Goal: Find specific page/section: Locate a particular part of the current website

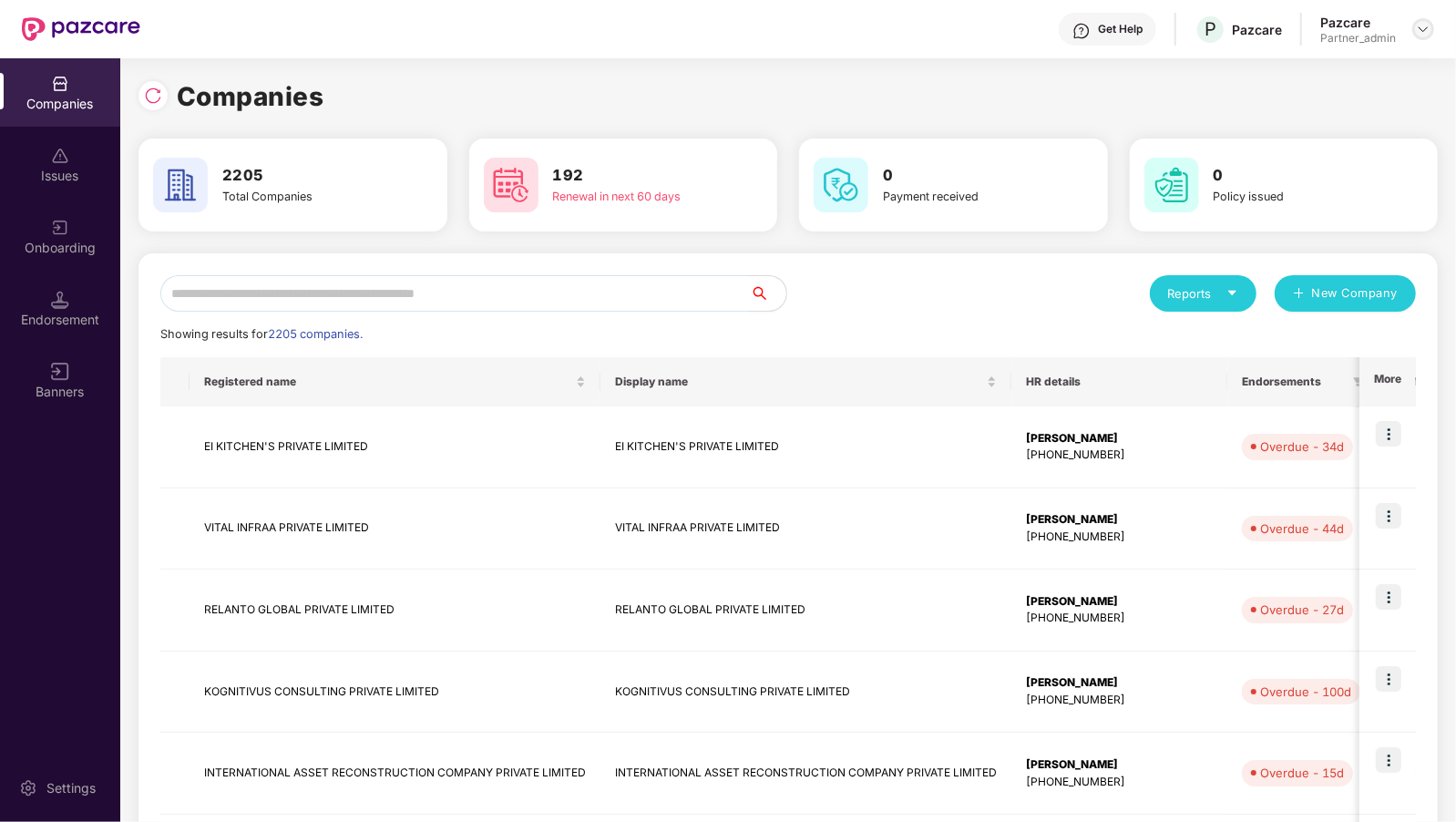
click at [1420, 22] on img at bounding box center [1423, 29] width 15 height 15
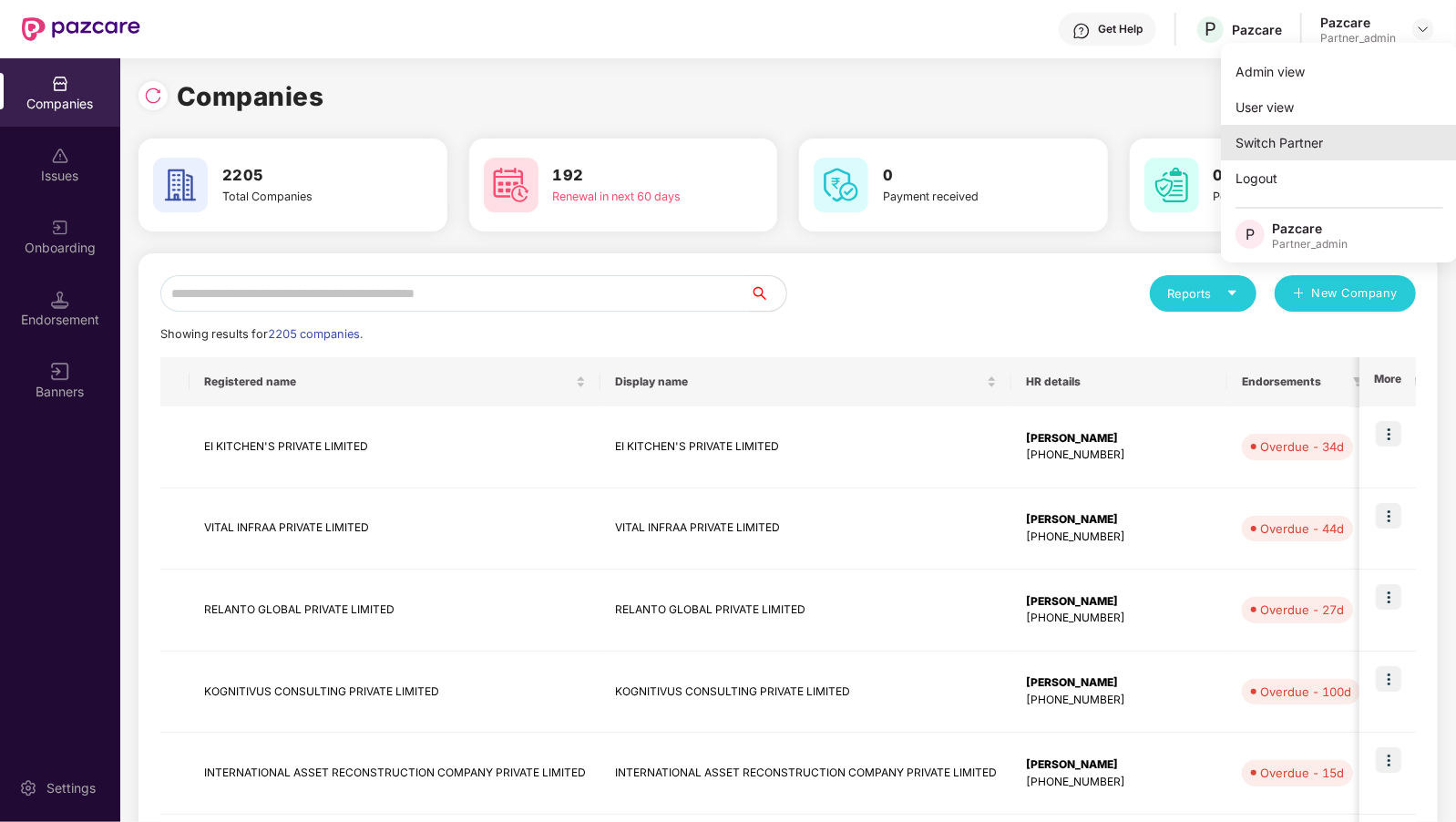
click at [1317, 135] on div "Switch Partner" at bounding box center [1339, 143] width 237 height 35
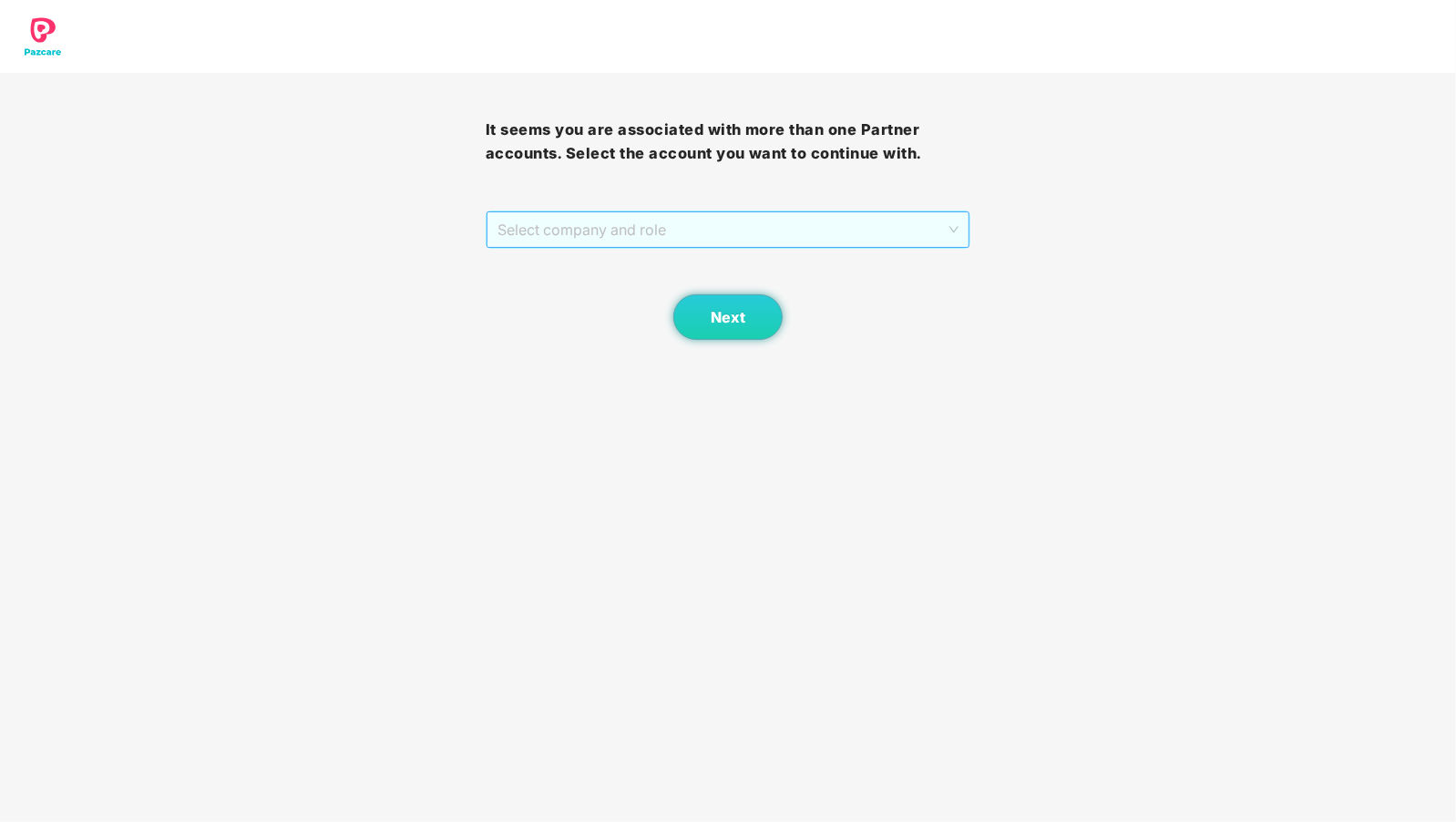
click at [796, 242] on span "Select company and role" at bounding box center [728, 229] width 462 height 34
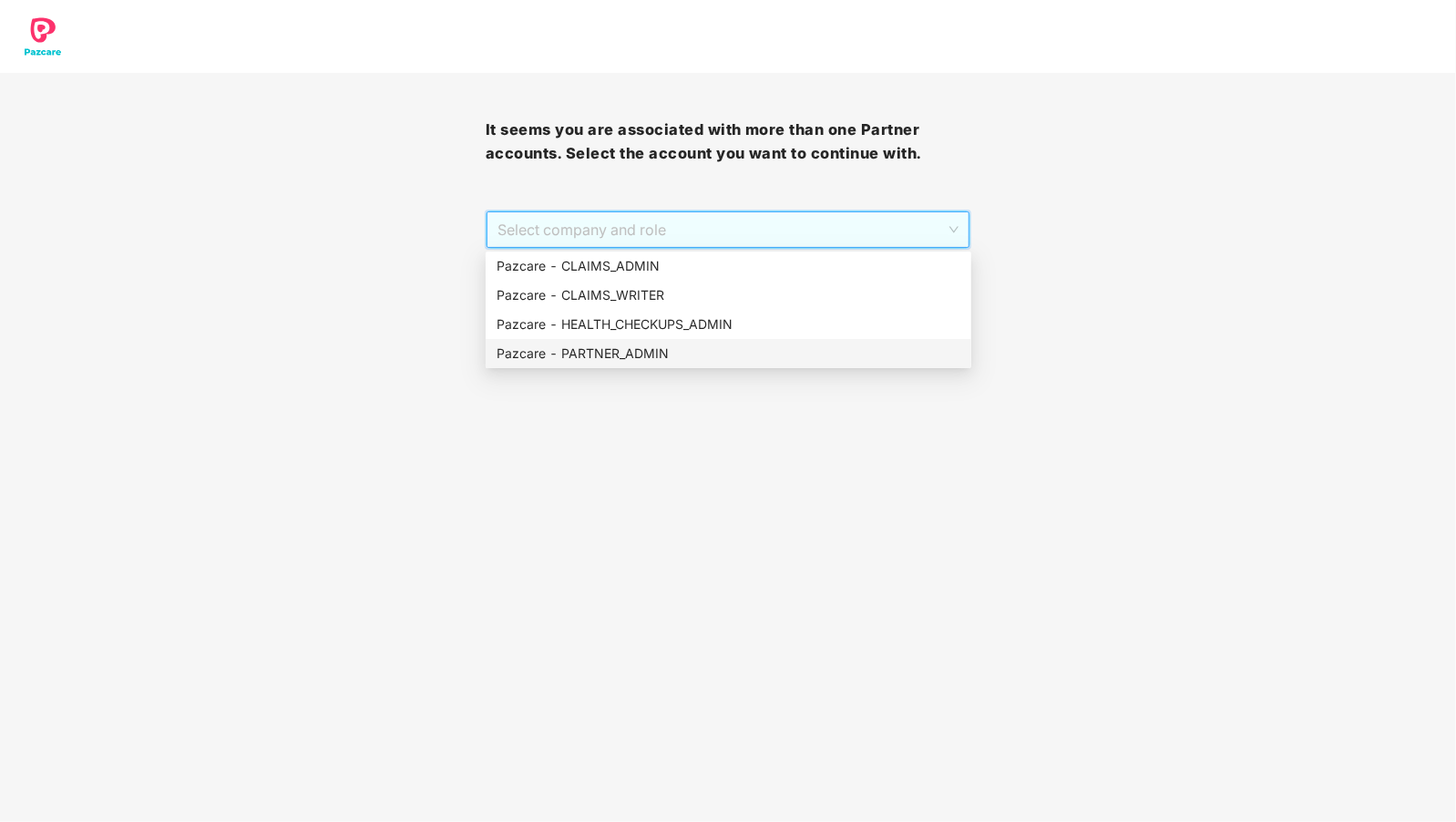
click at [654, 352] on div "Pazcare - PARTNER_ADMIN" at bounding box center [728, 354] width 464 height 21
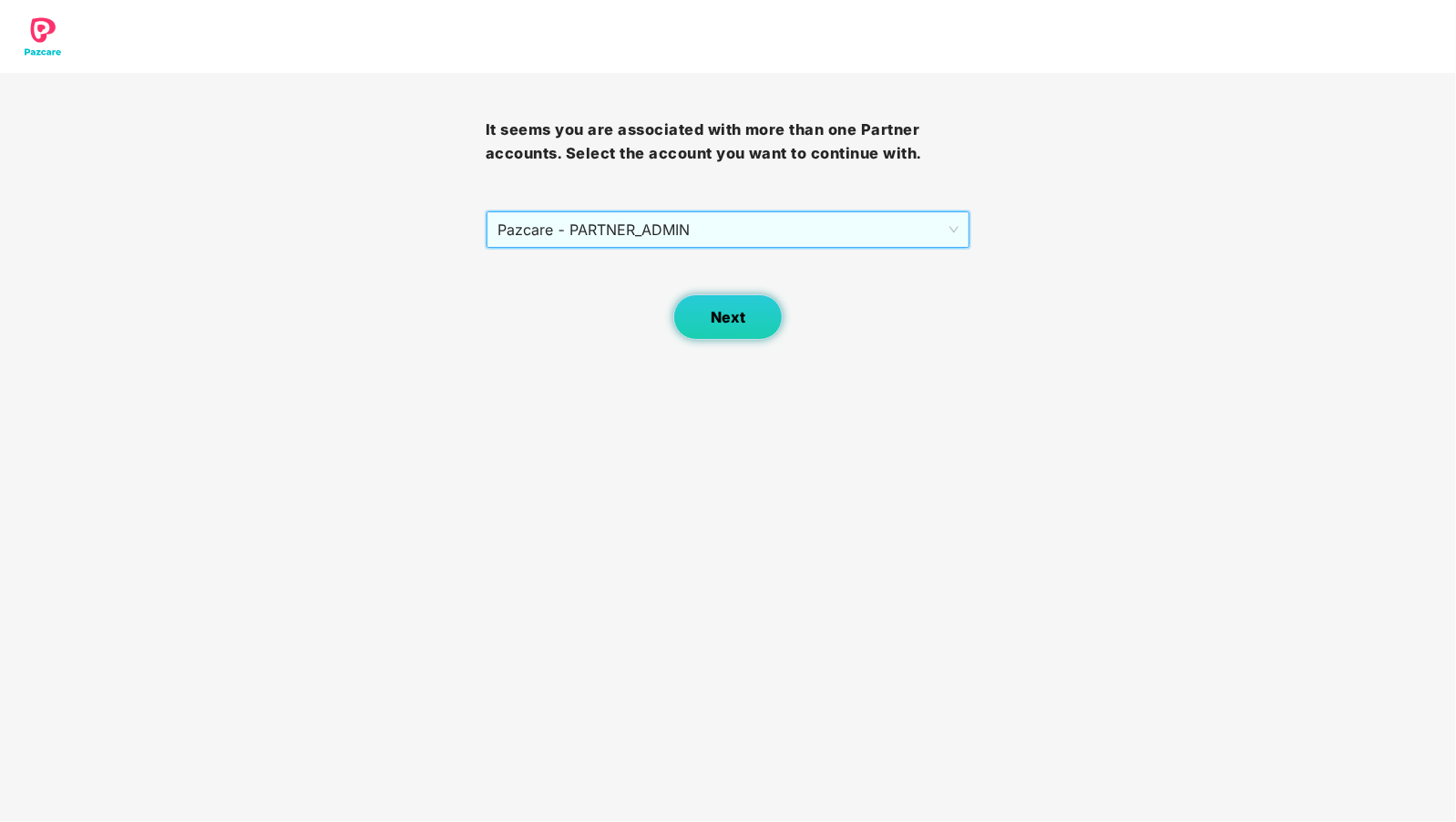
click at [687, 317] on button "Next" at bounding box center [728, 317] width 109 height 46
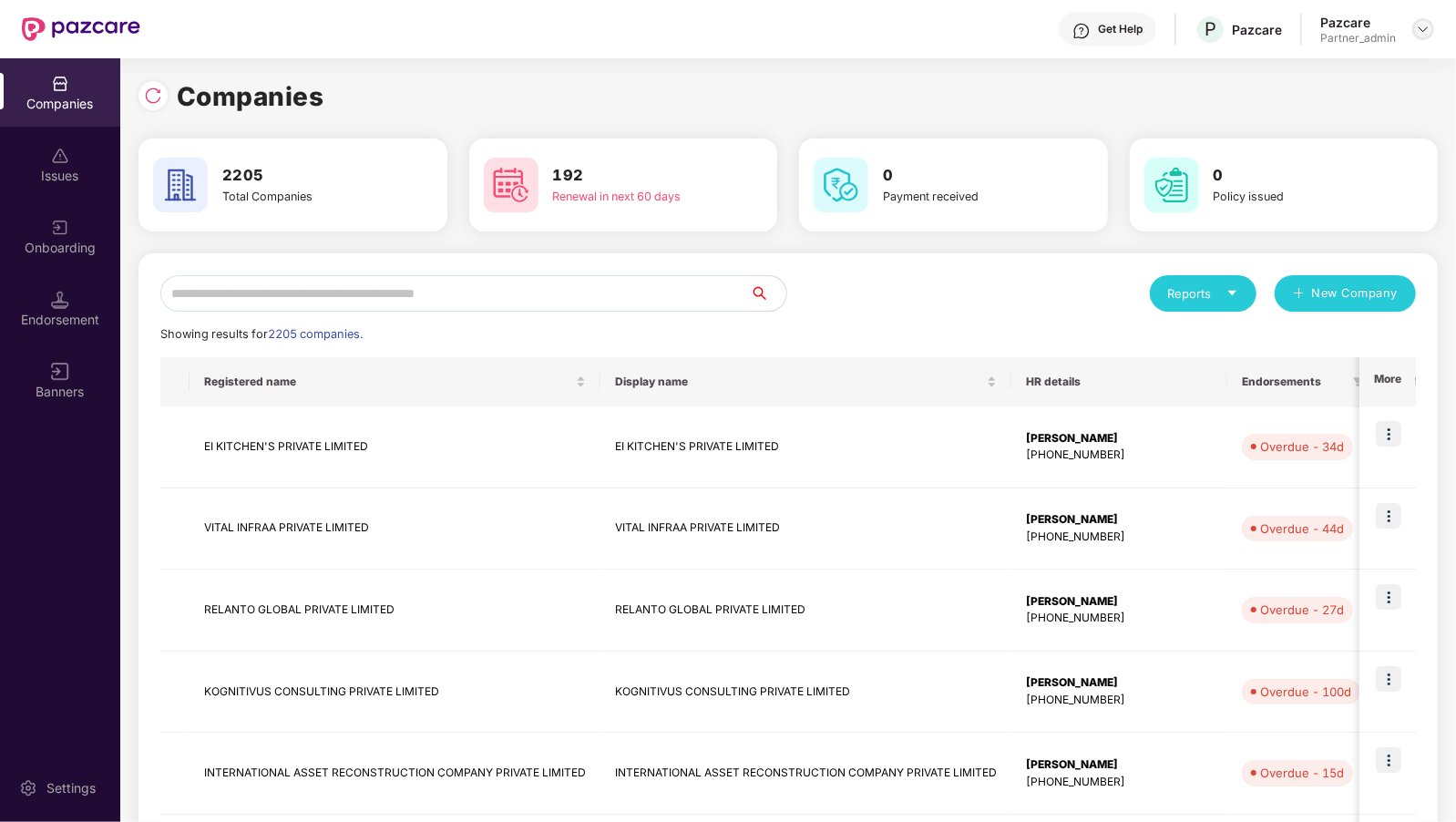
click at [1423, 28] on img at bounding box center [1423, 29] width 15 height 15
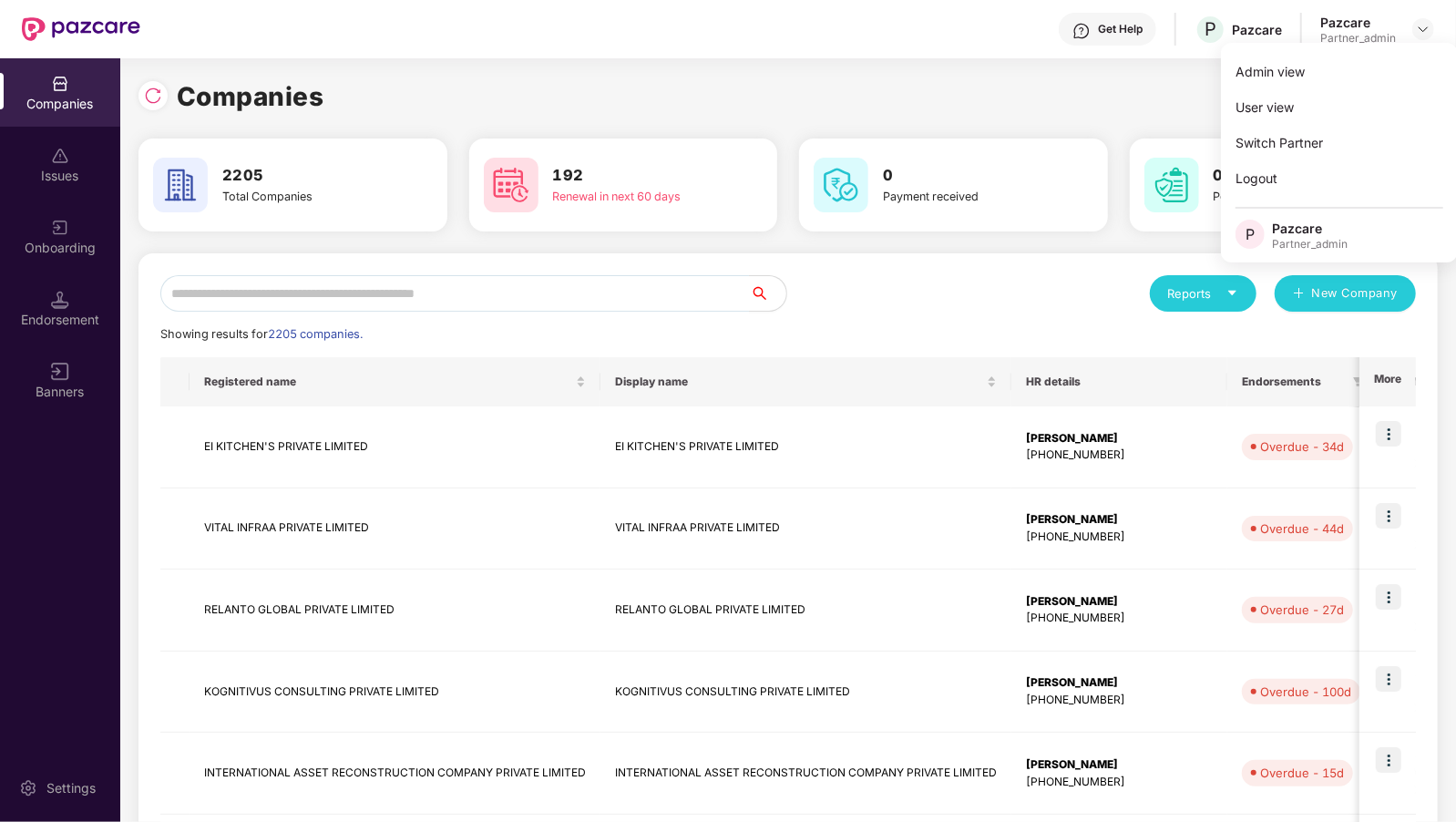
click at [863, 104] on div "Companies" at bounding box center [788, 96] width 1299 height 40
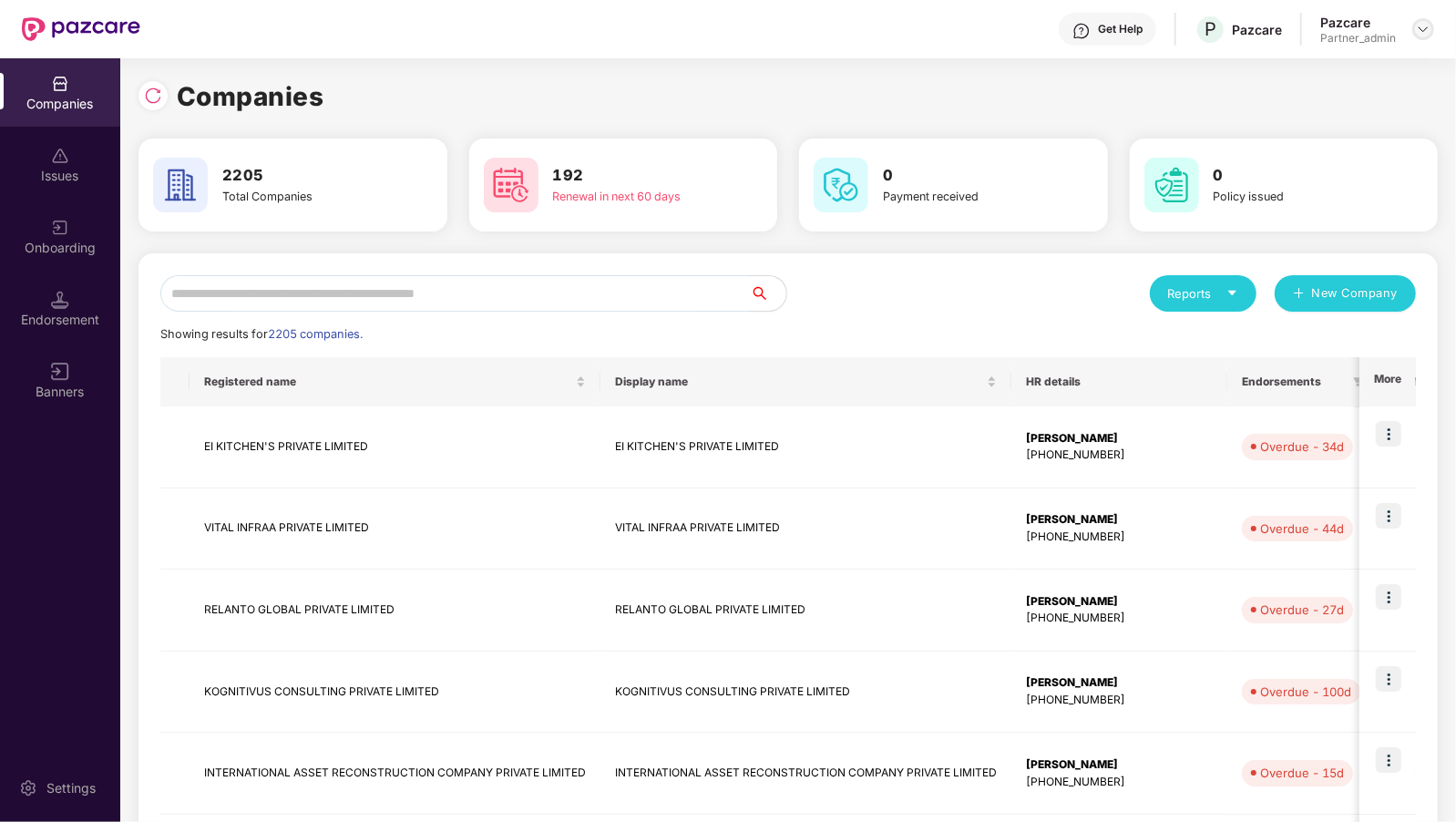
click at [1422, 25] on img at bounding box center [1423, 29] width 15 height 15
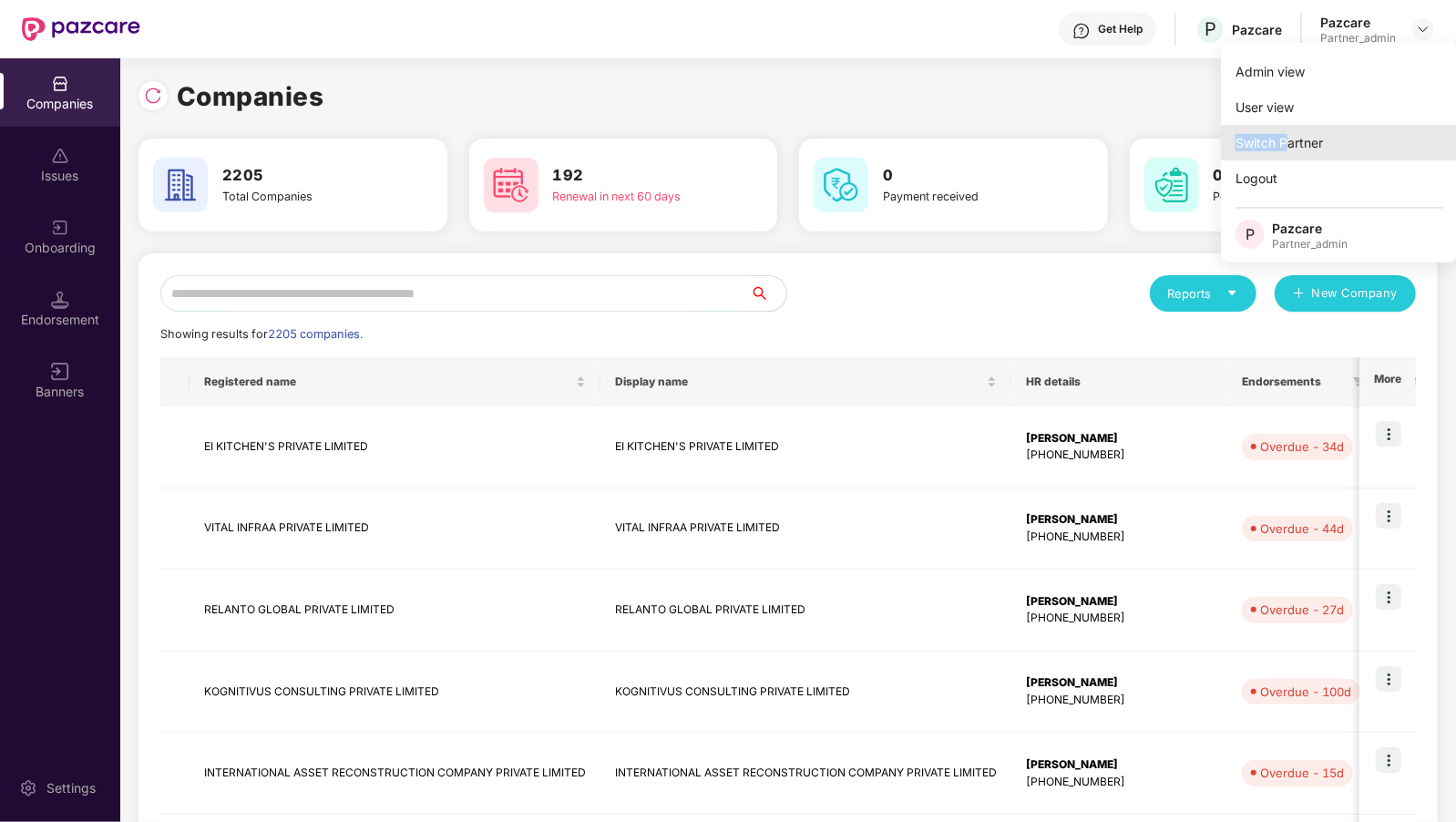
click at [1289, 135] on div "Switch Partner" at bounding box center [1339, 143] width 237 height 35
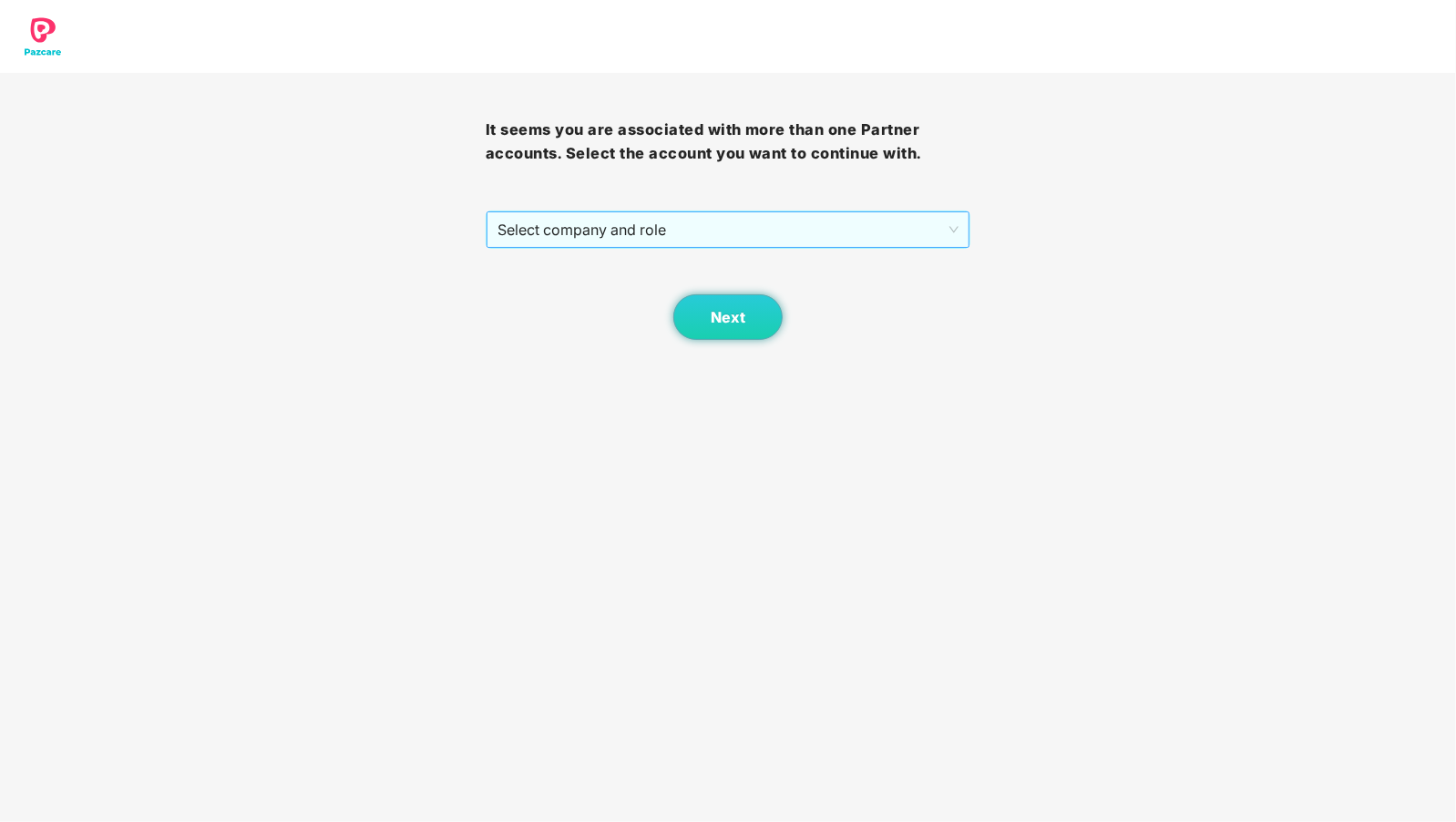
click at [588, 226] on span "Select company and role" at bounding box center [728, 229] width 462 height 34
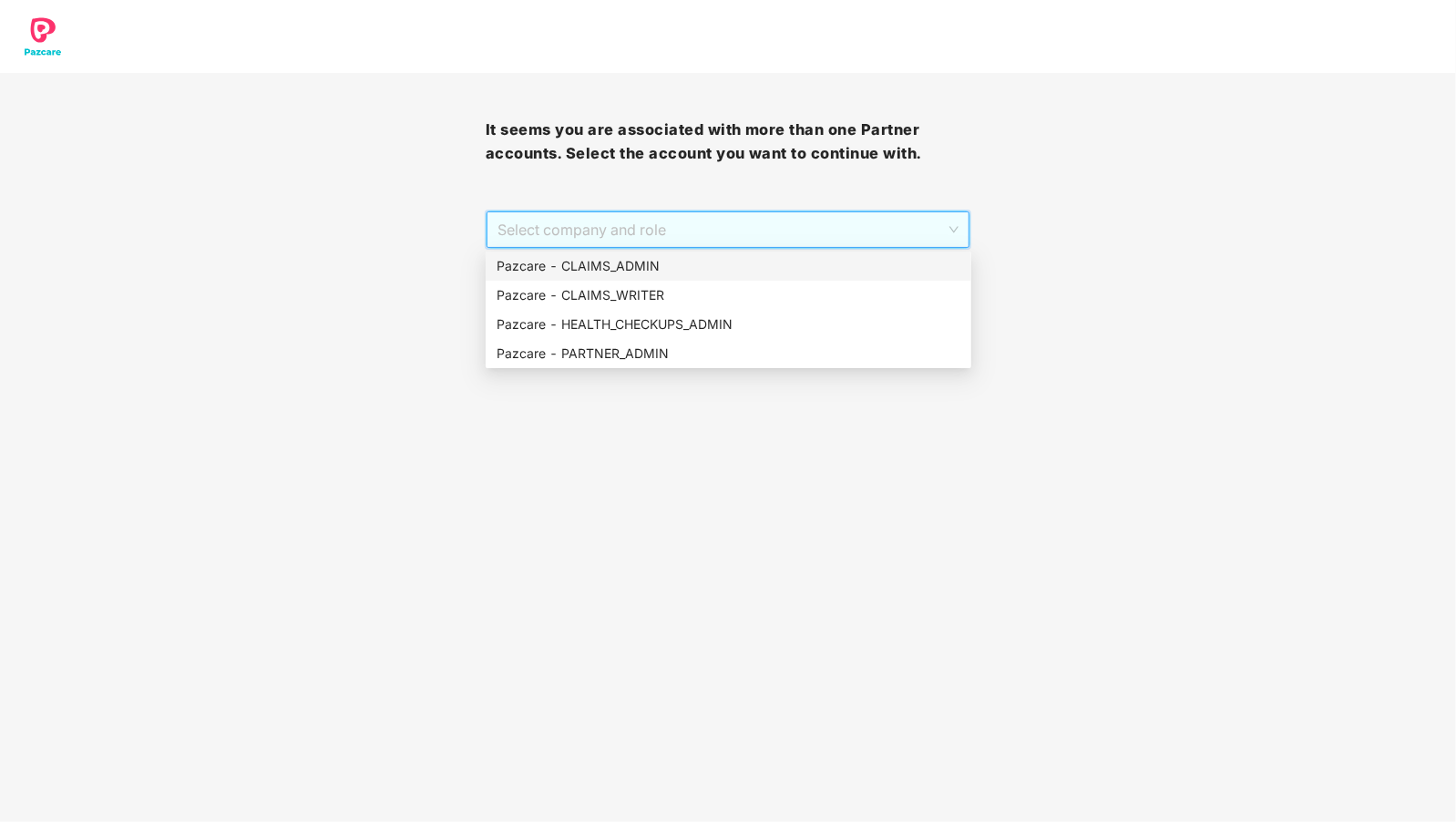
click at [592, 272] on div "Pazcare - CLAIMS_ADMIN" at bounding box center [728, 267] width 464 height 21
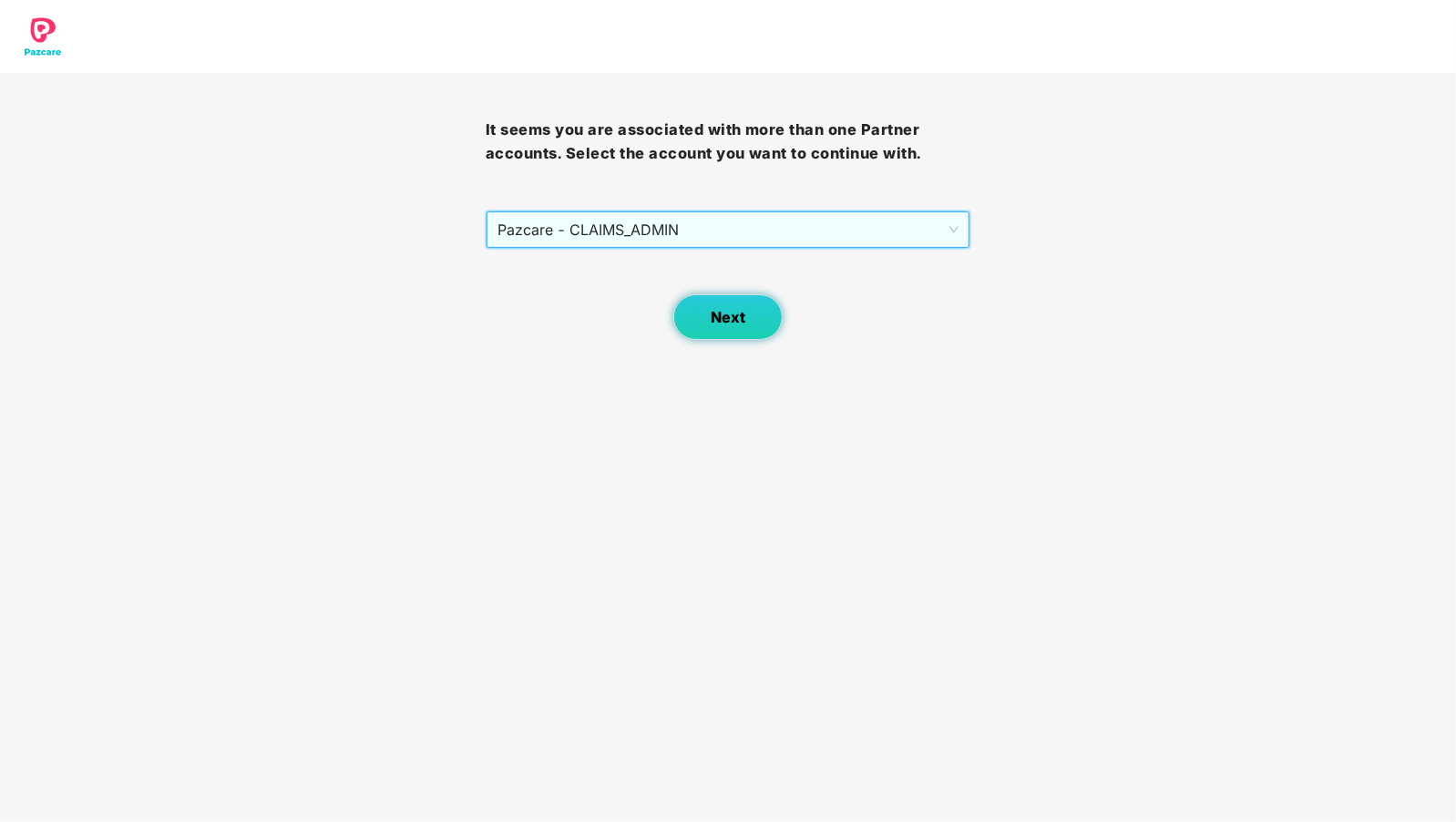
click at [721, 304] on button "Next" at bounding box center [728, 317] width 109 height 46
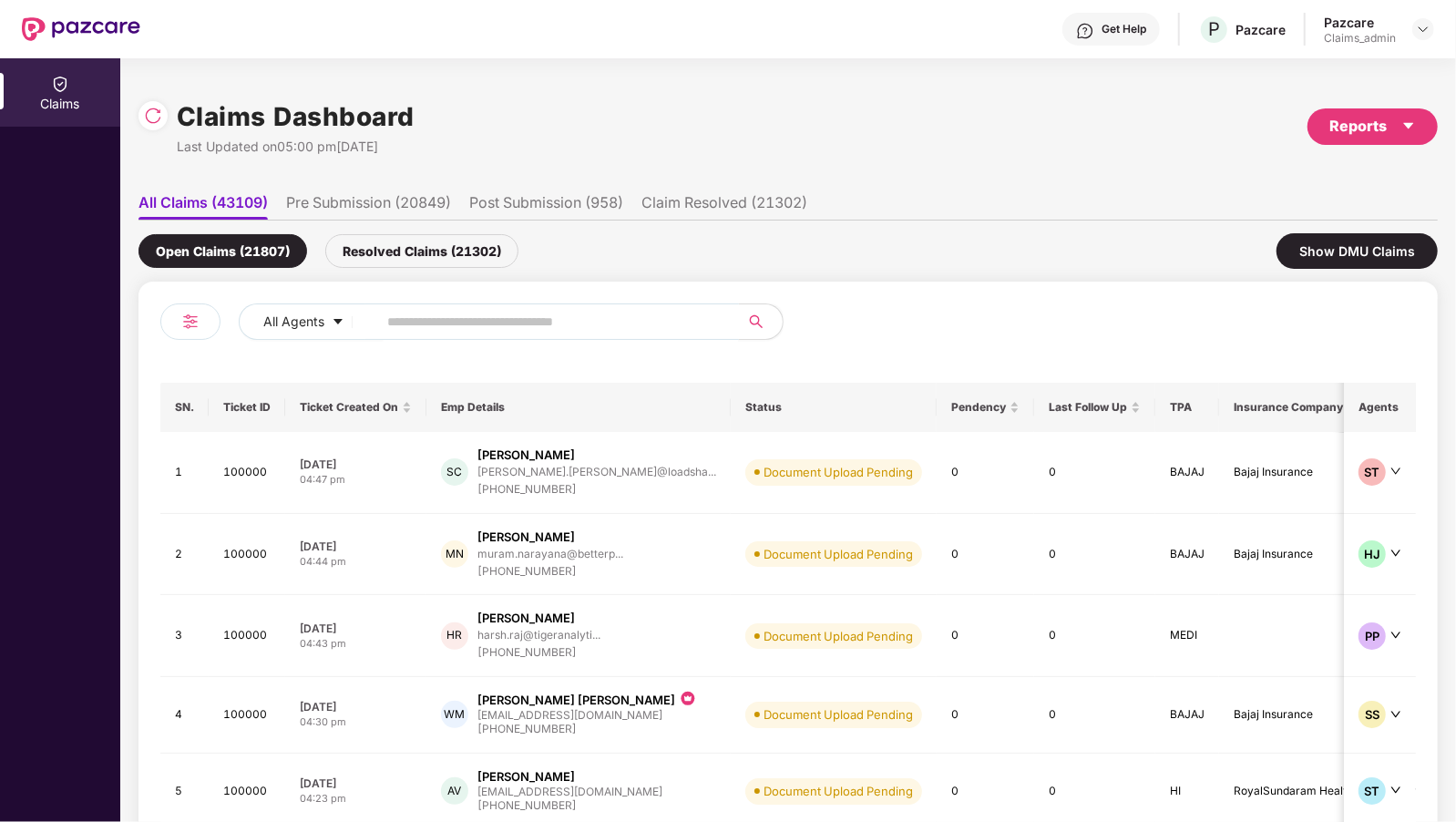
click at [431, 324] on input "text" at bounding box center [551, 322] width 327 height 27
paste input "**********"
type input "**********"
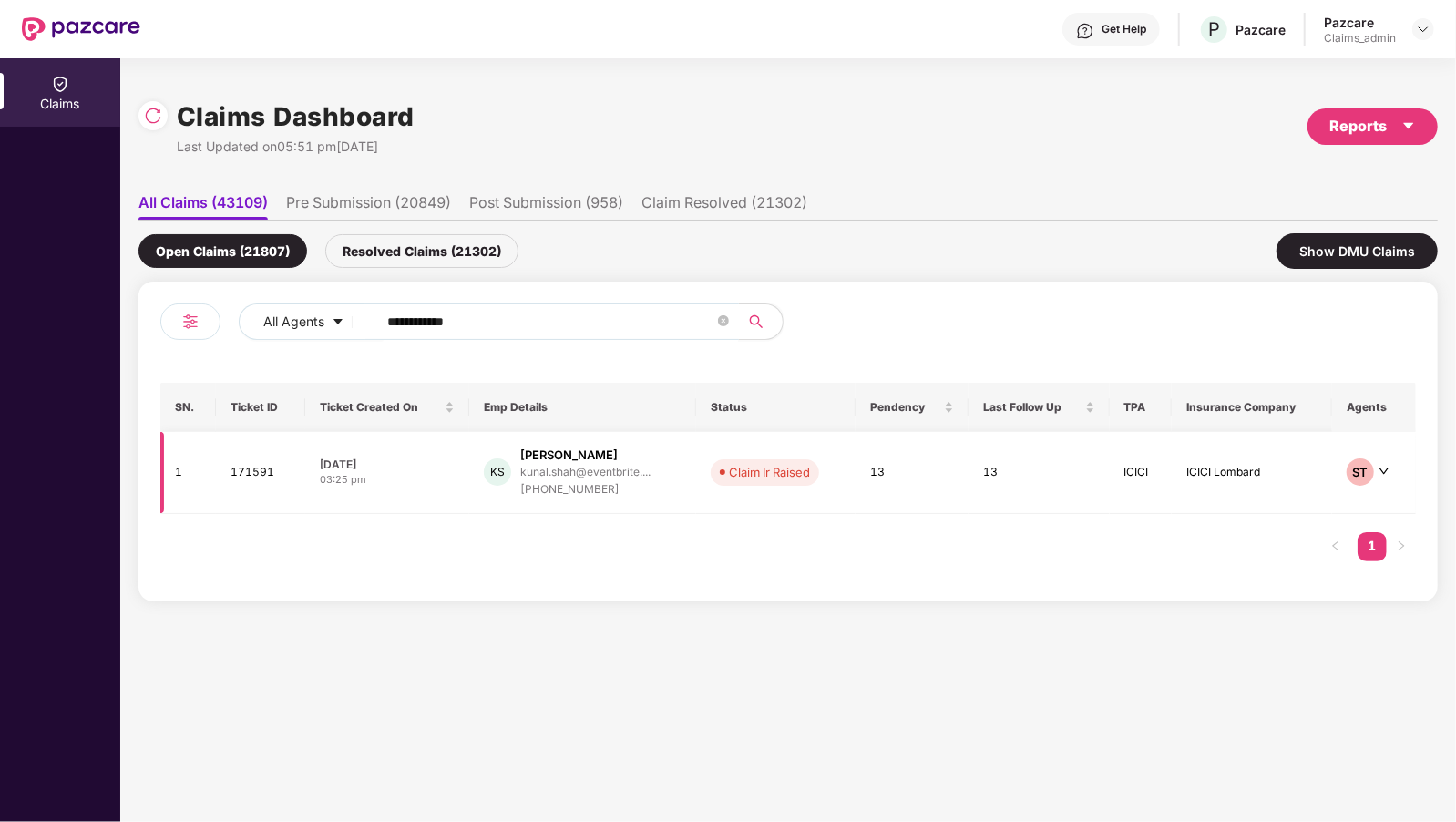
click at [607, 450] on div "[PERSON_NAME]" at bounding box center [585, 455] width 130 height 18
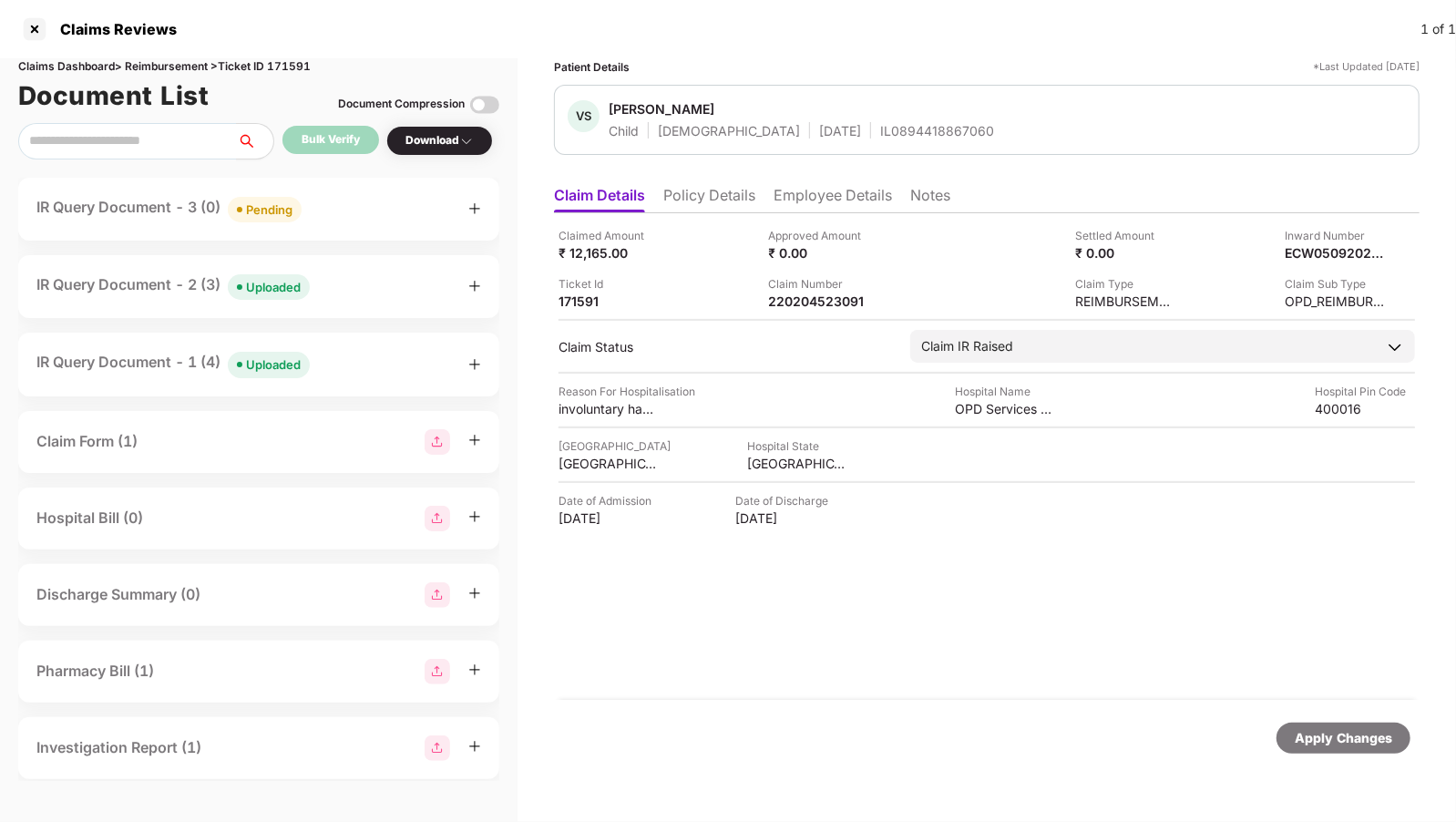
click at [368, 281] on div "IR Query Document - 2 (3) Uploaded" at bounding box center [258, 286] width 444 height 26
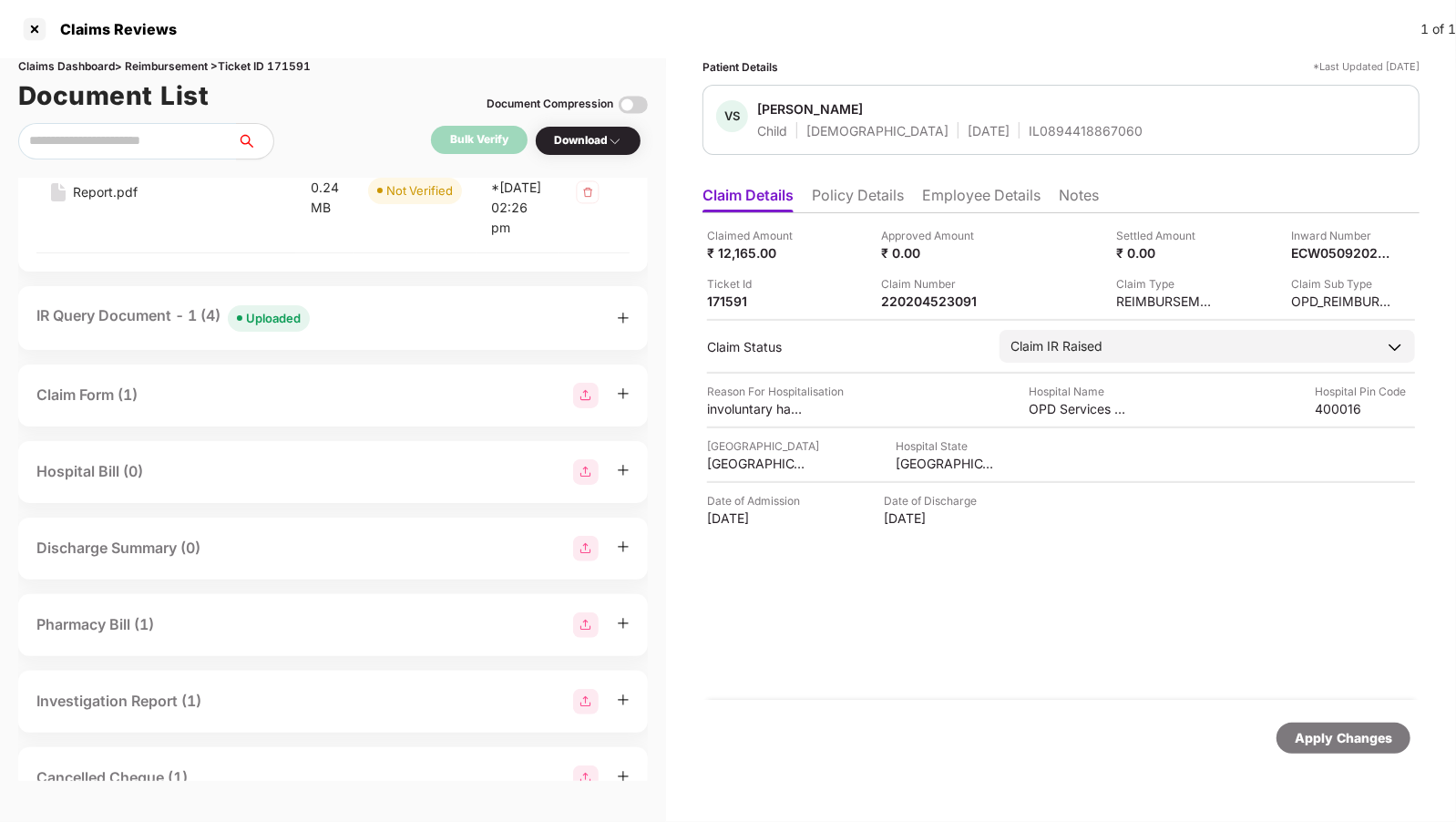
scroll to position [460, 0]
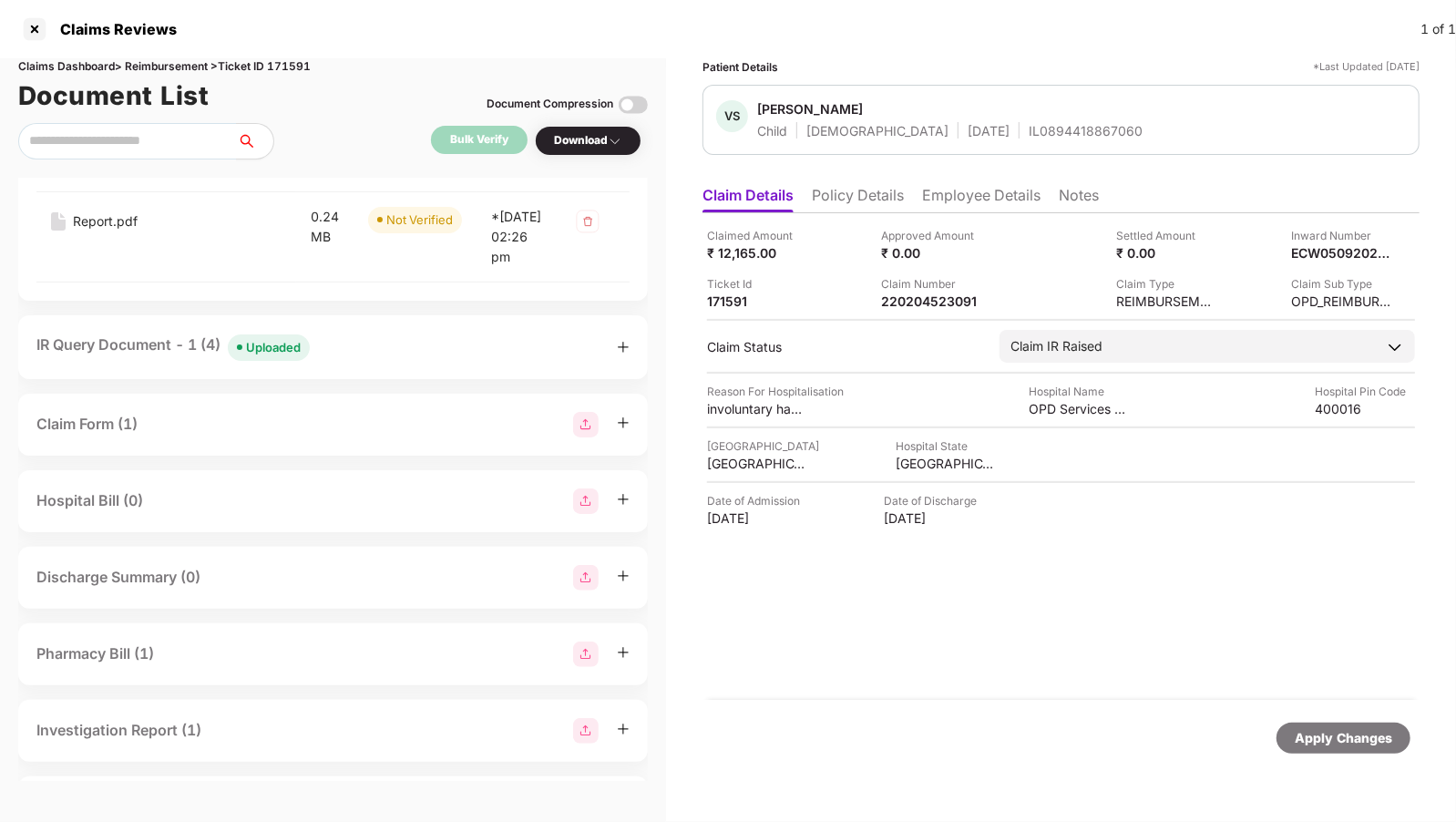
click at [326, 360] on div "IR Query Document - 1 (4) Uploaded" at bounding box center [333, 347] width 593 height 26
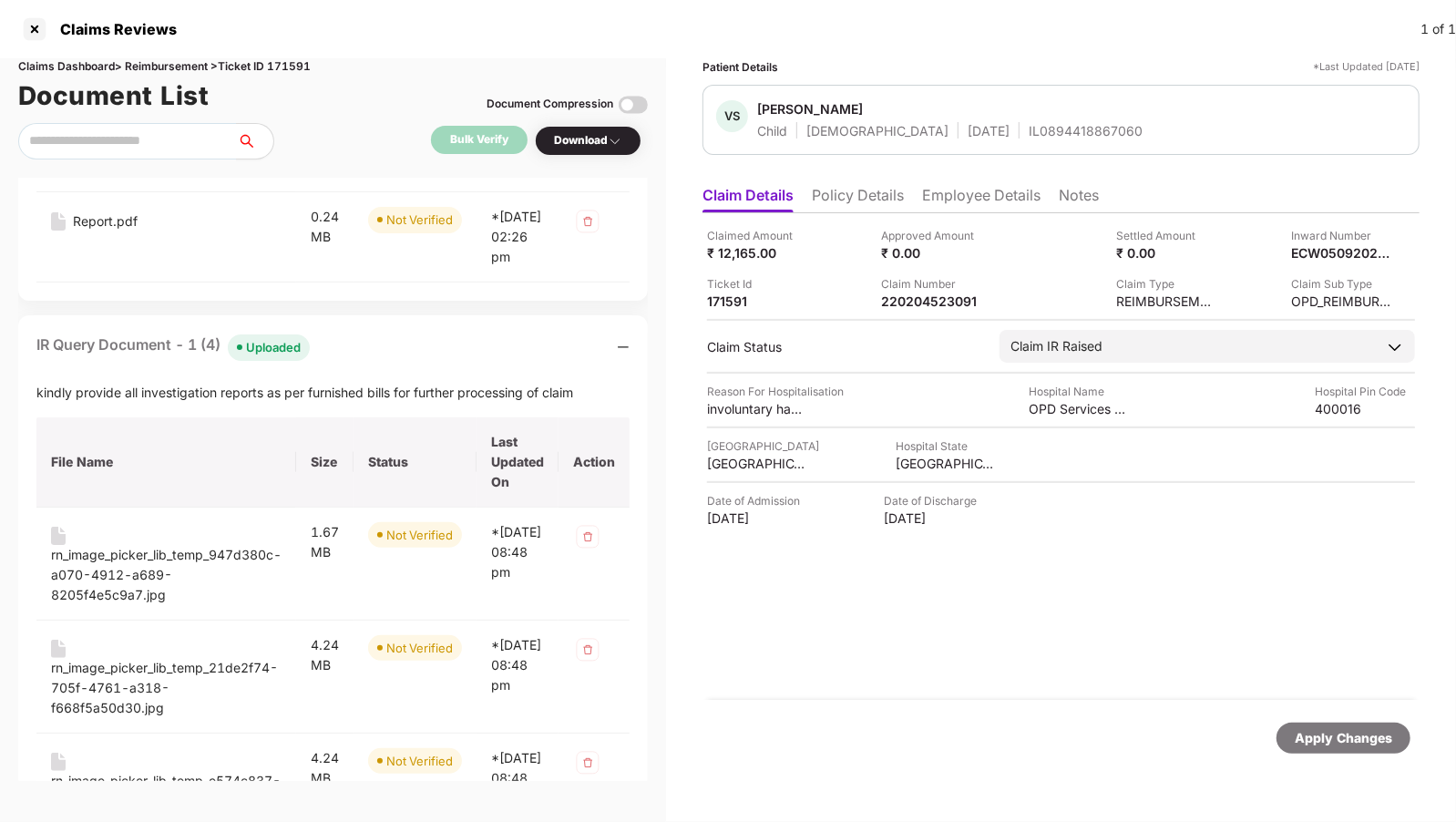
scroll to position [0, 0]
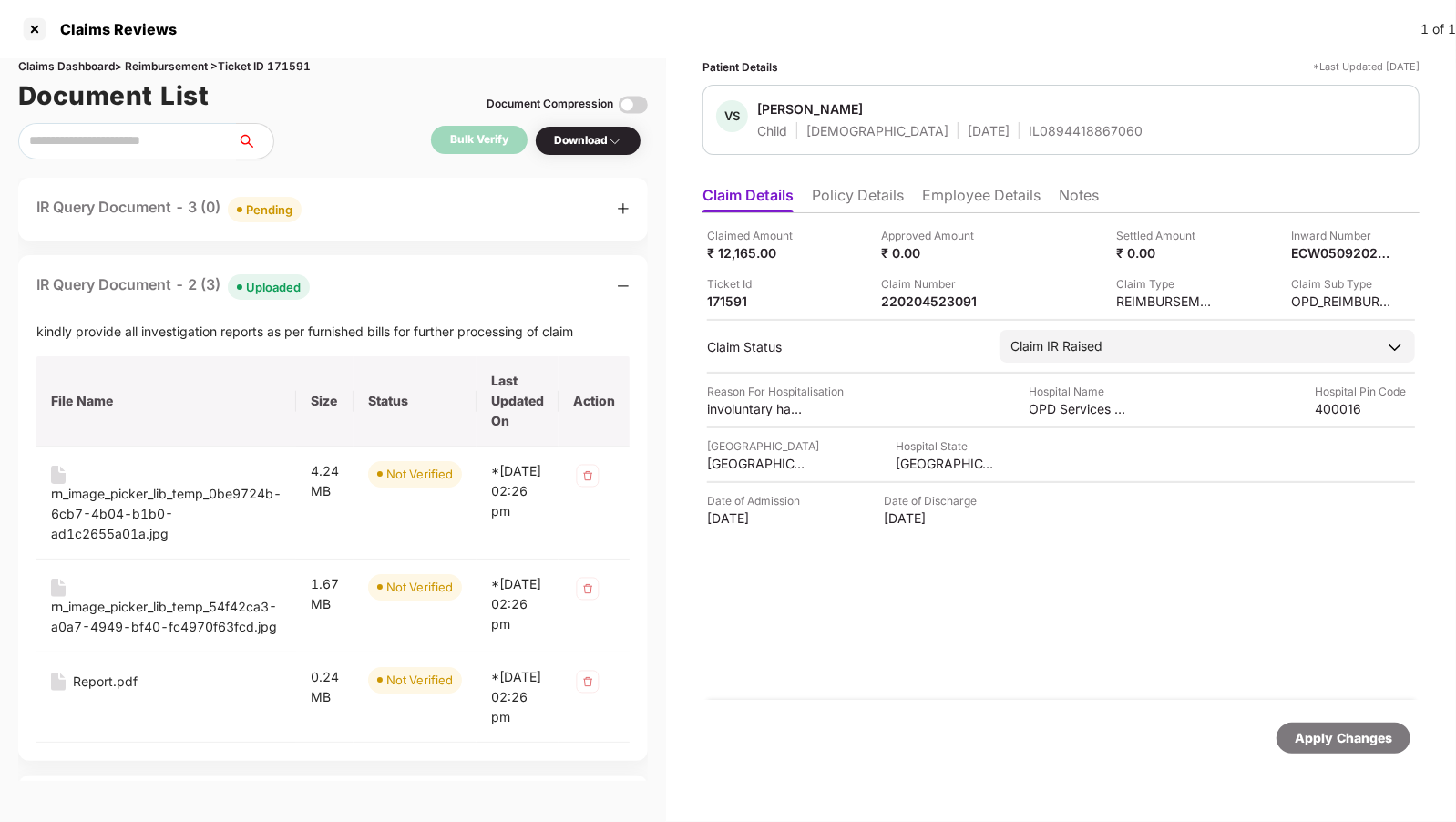
click at [342, 219] on div "IR Query Document - 3 (0) Pending" at bounding box center [333, 209] width 593 height 26
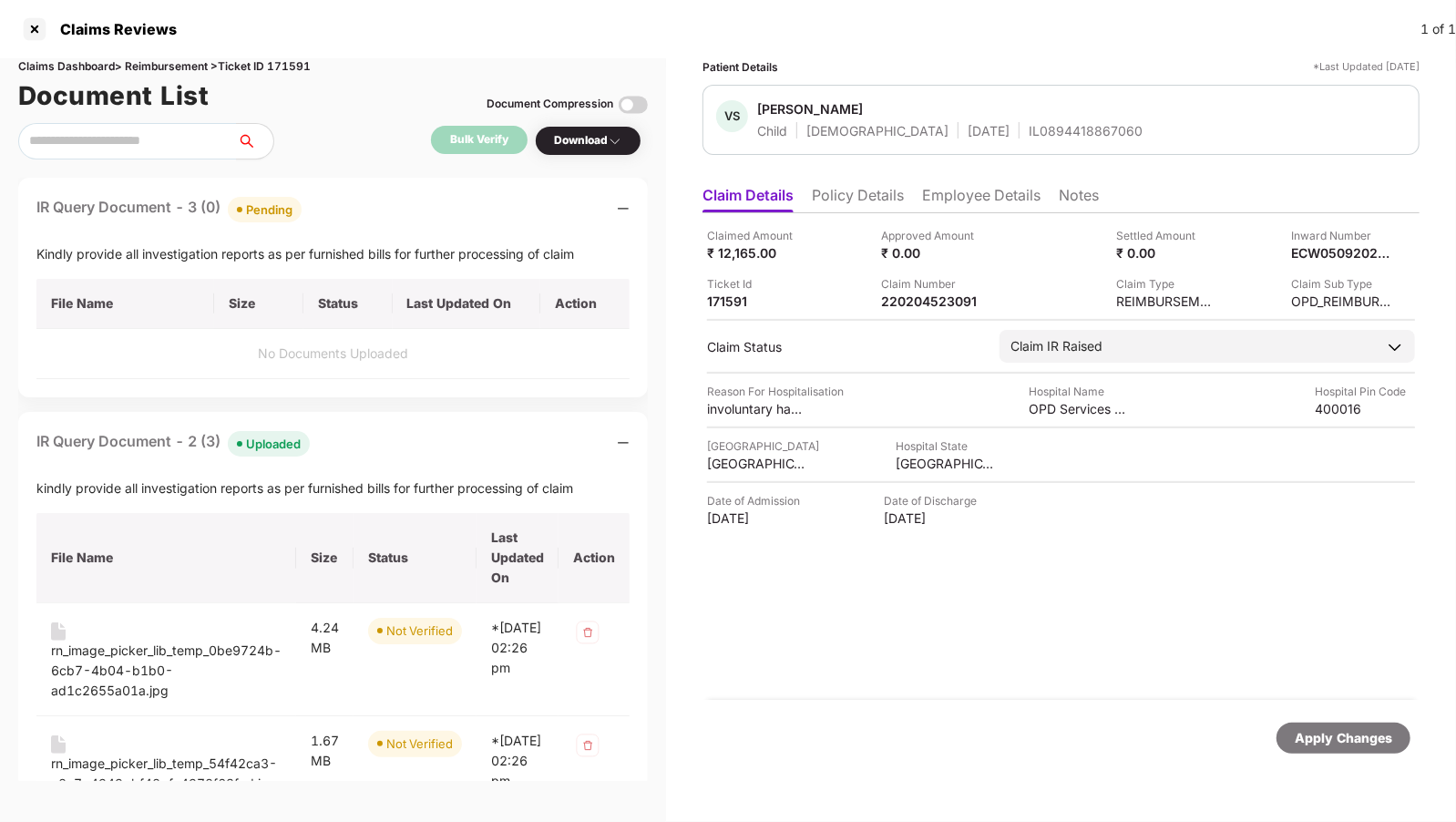
click at [833, 187] on li "Policy Details" at bounding box center [857, 199] width 92 height 26
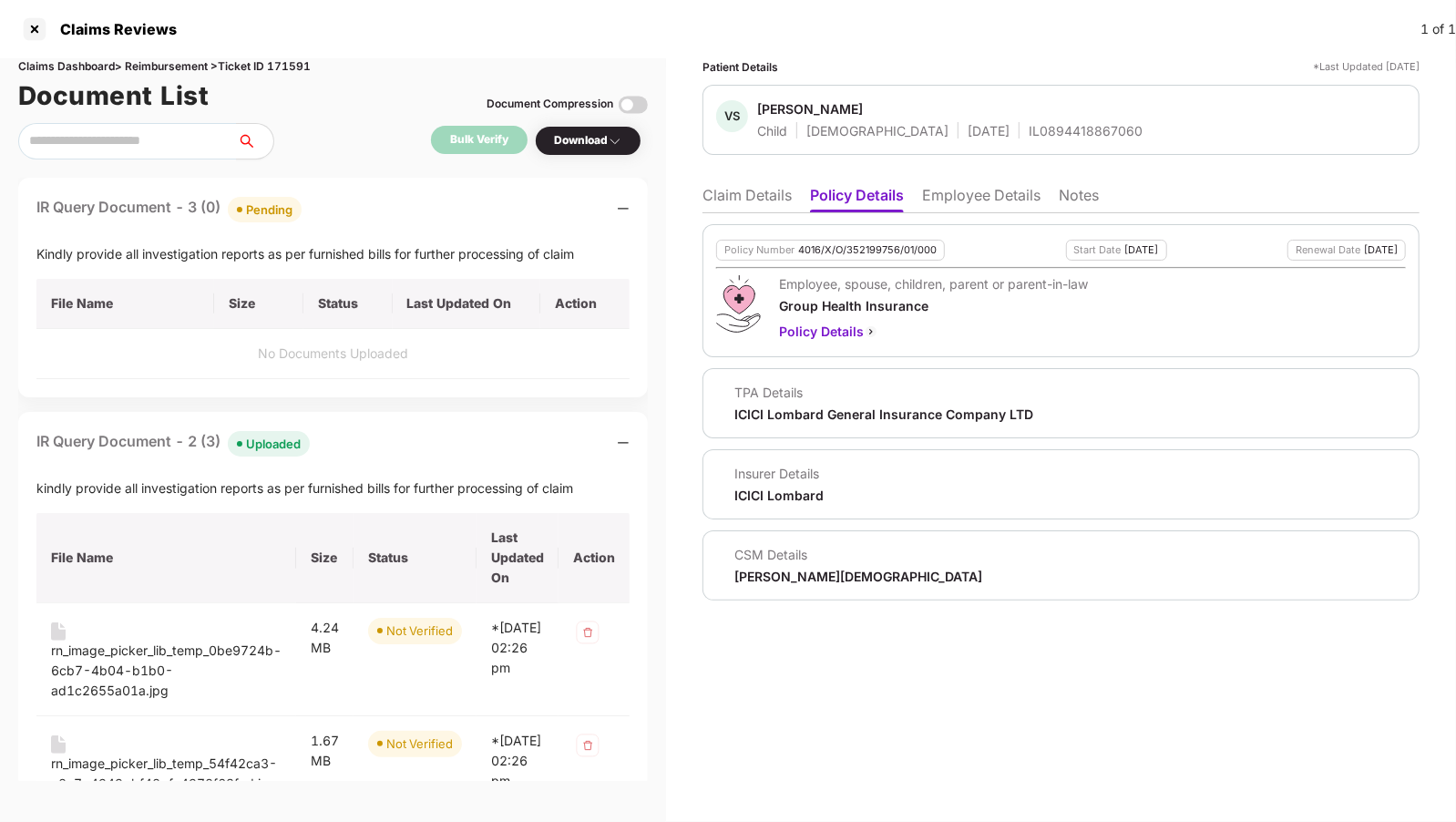
click at [962, 197] on li "Employee Details" at bounding box center [981, 199] width 118 height 26
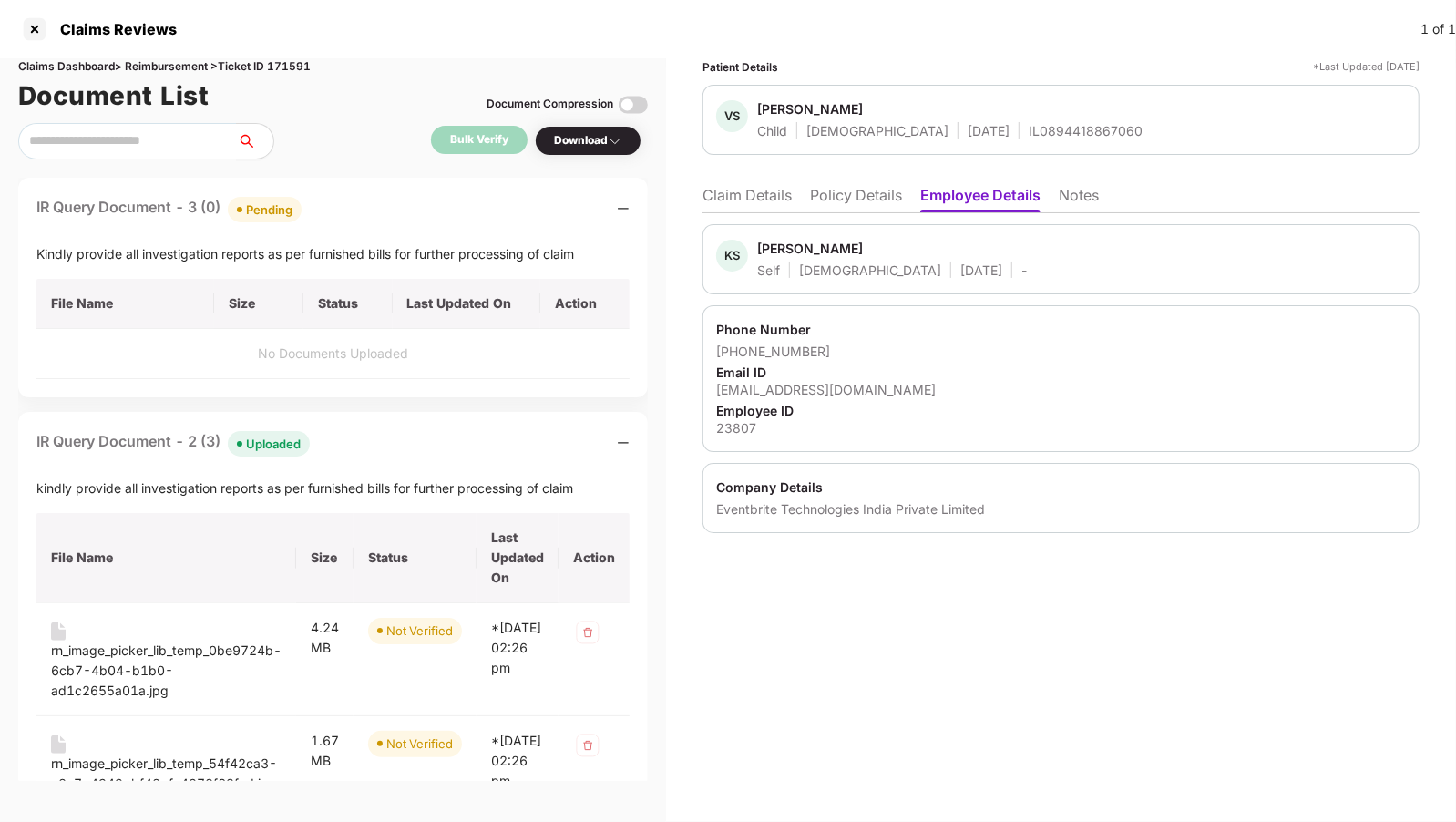
click at [727, 192] on li "Claim Details" at bounding box center [747, 199] width 89 height 26
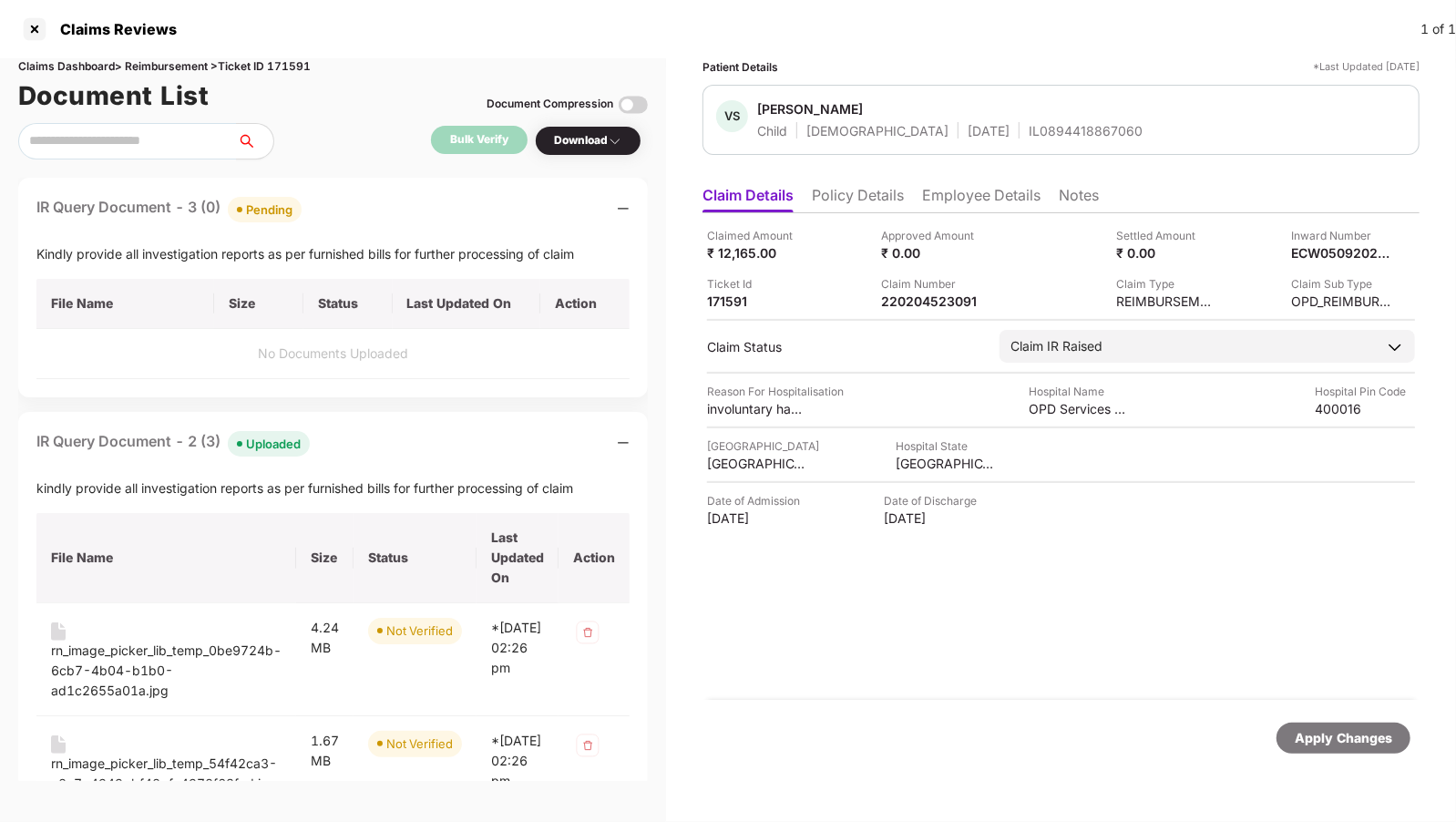
click at [940, 142] on div "VS [PERSON_NAME] Child [DEMOGRAPHIC_DATA] [DATE] IL0894418867060" at bounding box center [1061, 119] width 717 height 70
click at [967, 196] on li "Employee Details" at bounding box center [981, 199] width 118 height 26
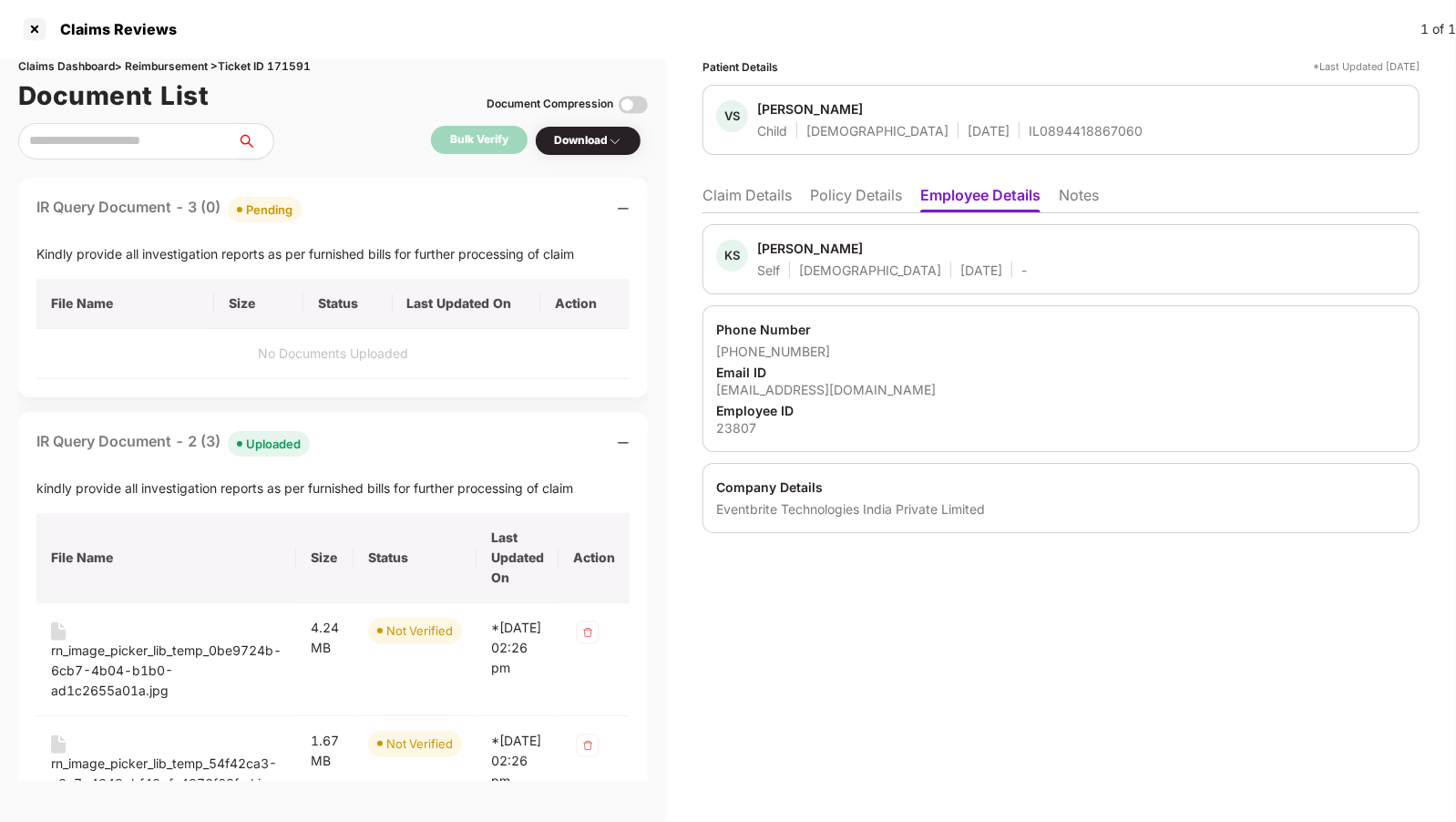
click at [837, 208] on li "Policy Details" at bounding box center [855, 199] width 92 height 26
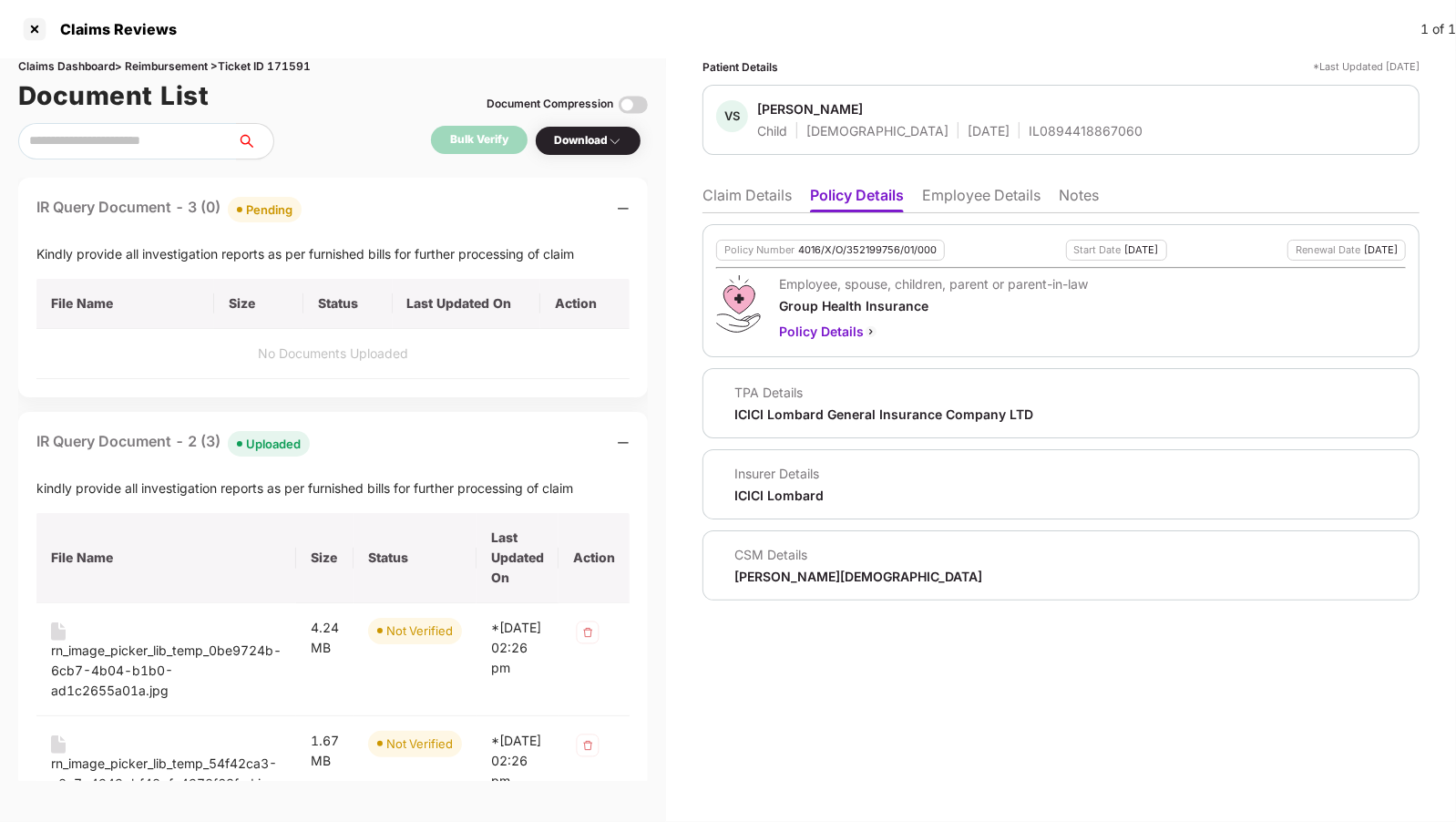
click at [704, 194] on div "Patient Details *Last Updated [DATE] VS [PERSON_NAME] Child [DEMOGRAPHIC_DATA] …" at bounding box center [1061, 440] width 790 height 763
click at [741, 199] on li "Claim Details" at bounding box center [747, 199] width 89 height 26
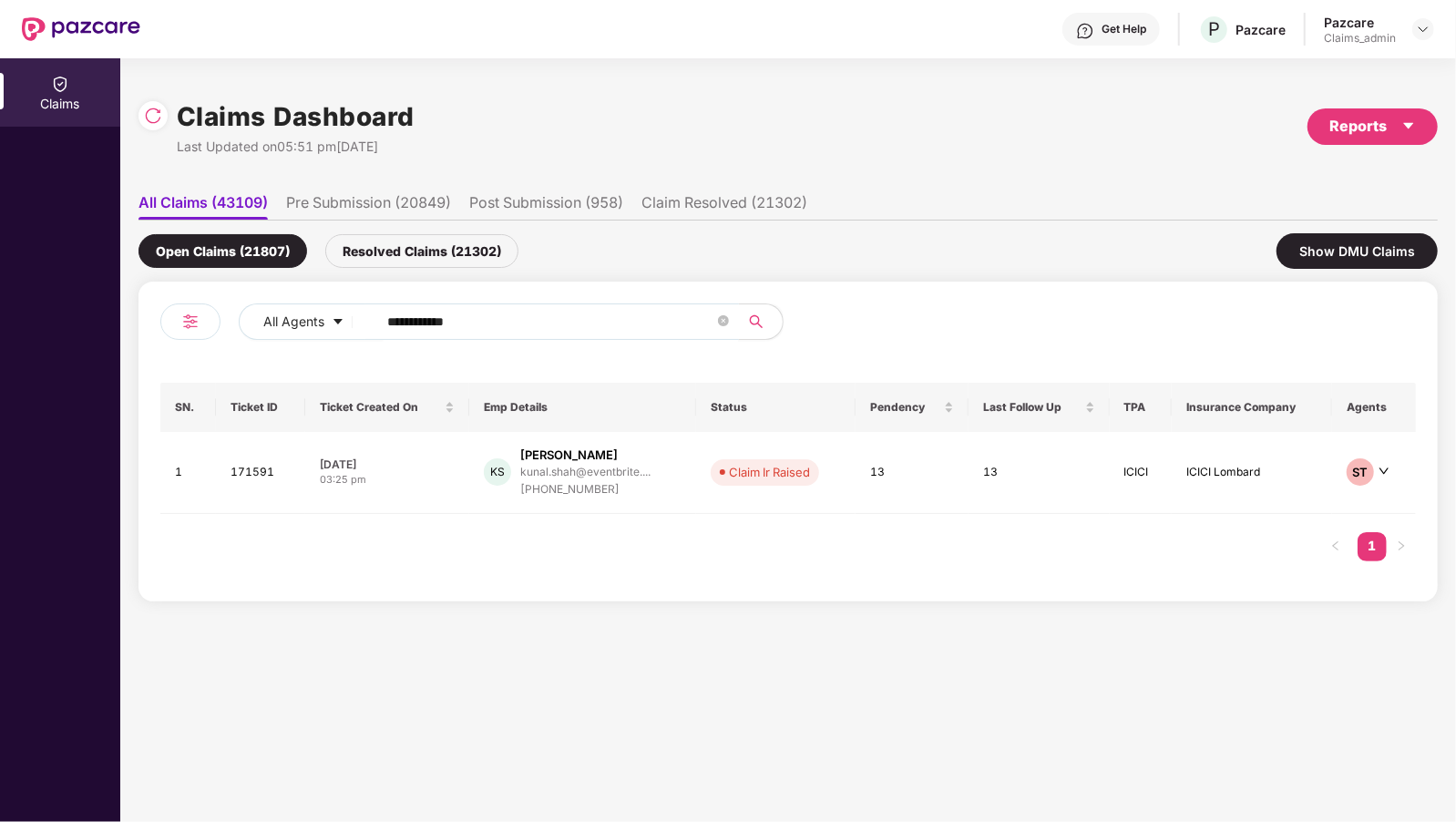
click at [432, 316] on input "**********" at bounding box center [551, 322] width 327 height 27
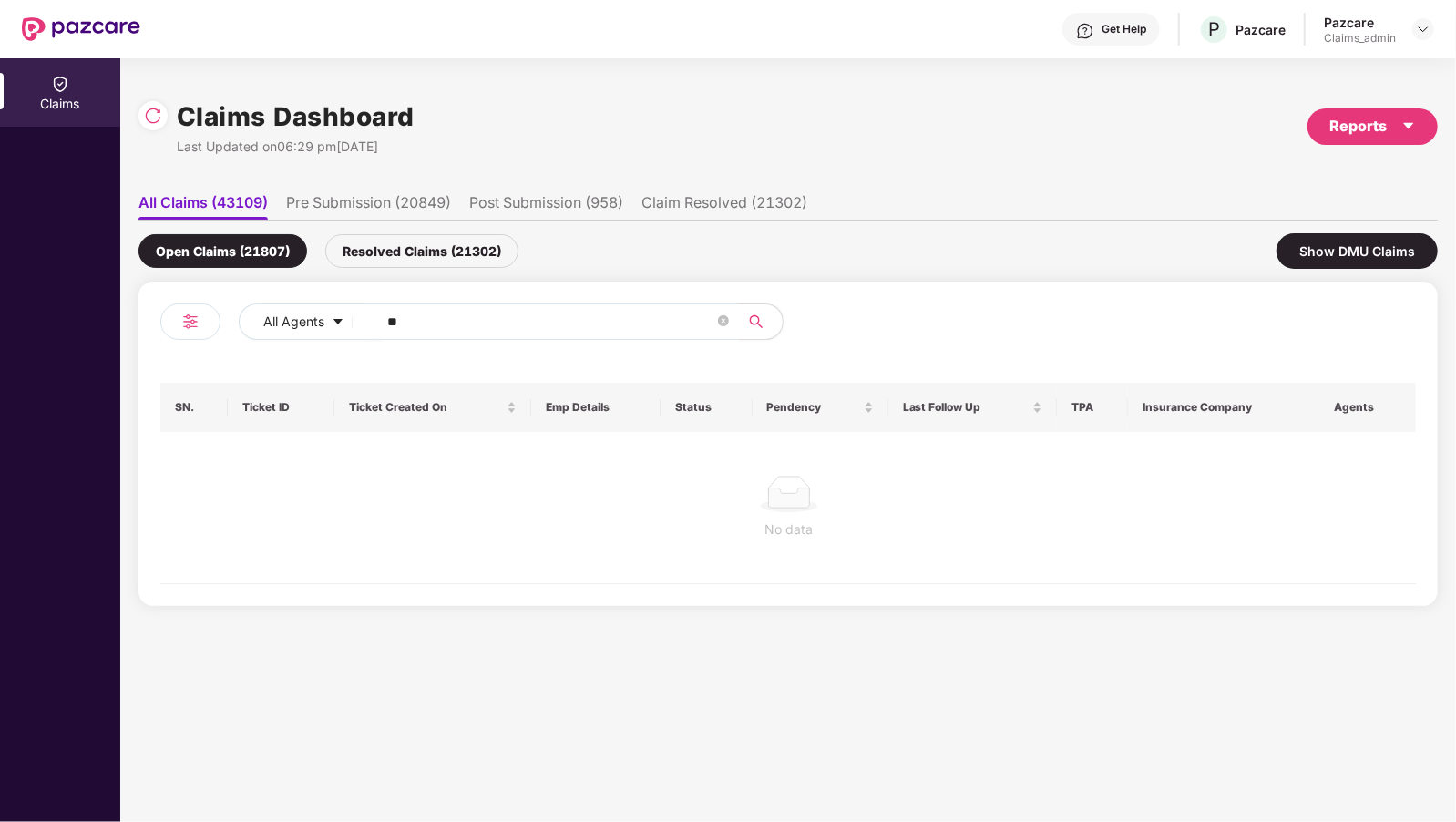
type input "*"
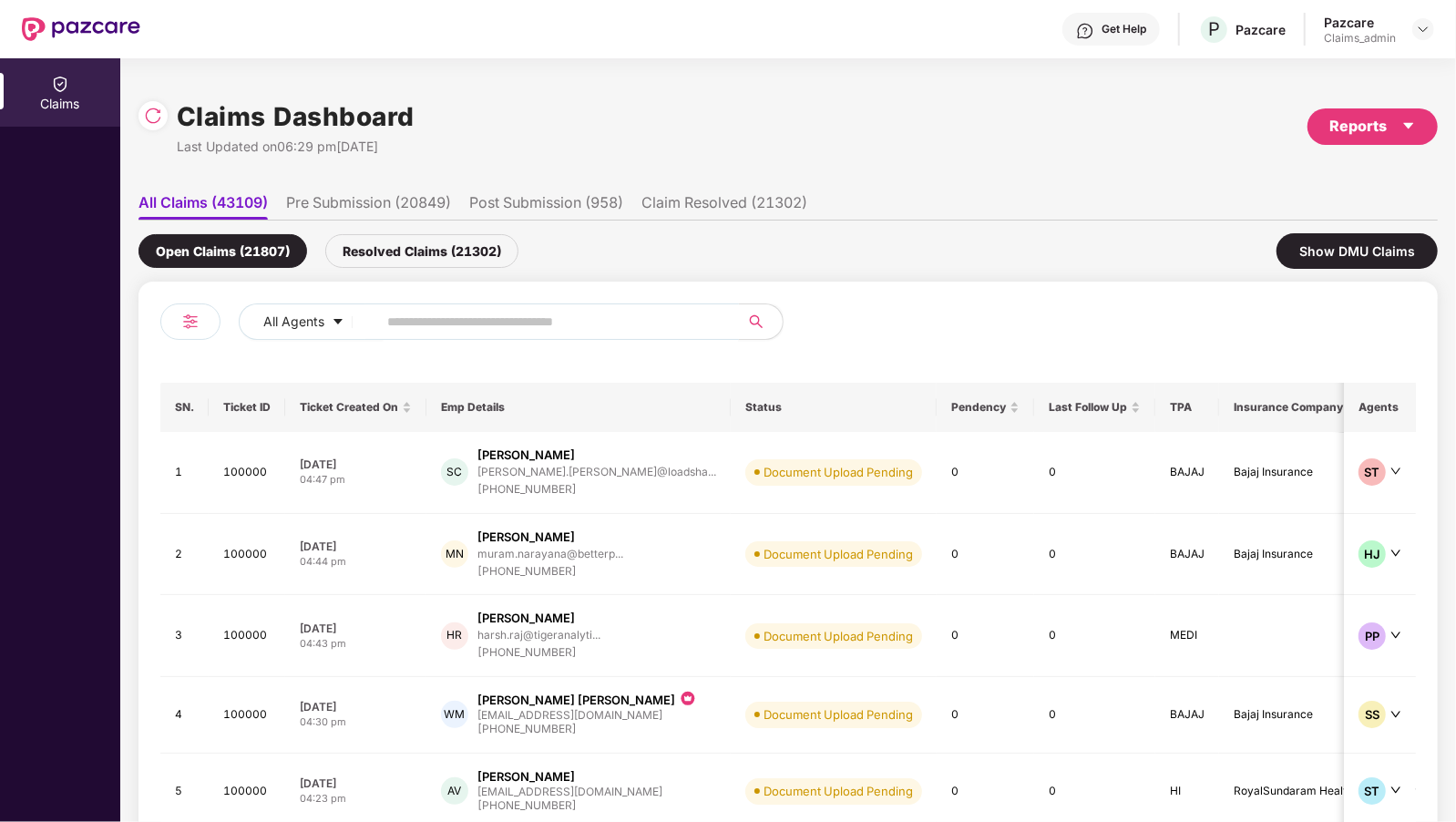
click at [522, 192] on ul "All Claims (43109) Pre Submission (20849) Post Submission (958) Claim Resolved …" at bounding box center [788, 202] width 1299 height 36
click at [520, 216] on li "Post Submission (958)" at bounding box center [546, 206] width 154 height 26
